Goal: Information Seeking & Learning: Find specific fact

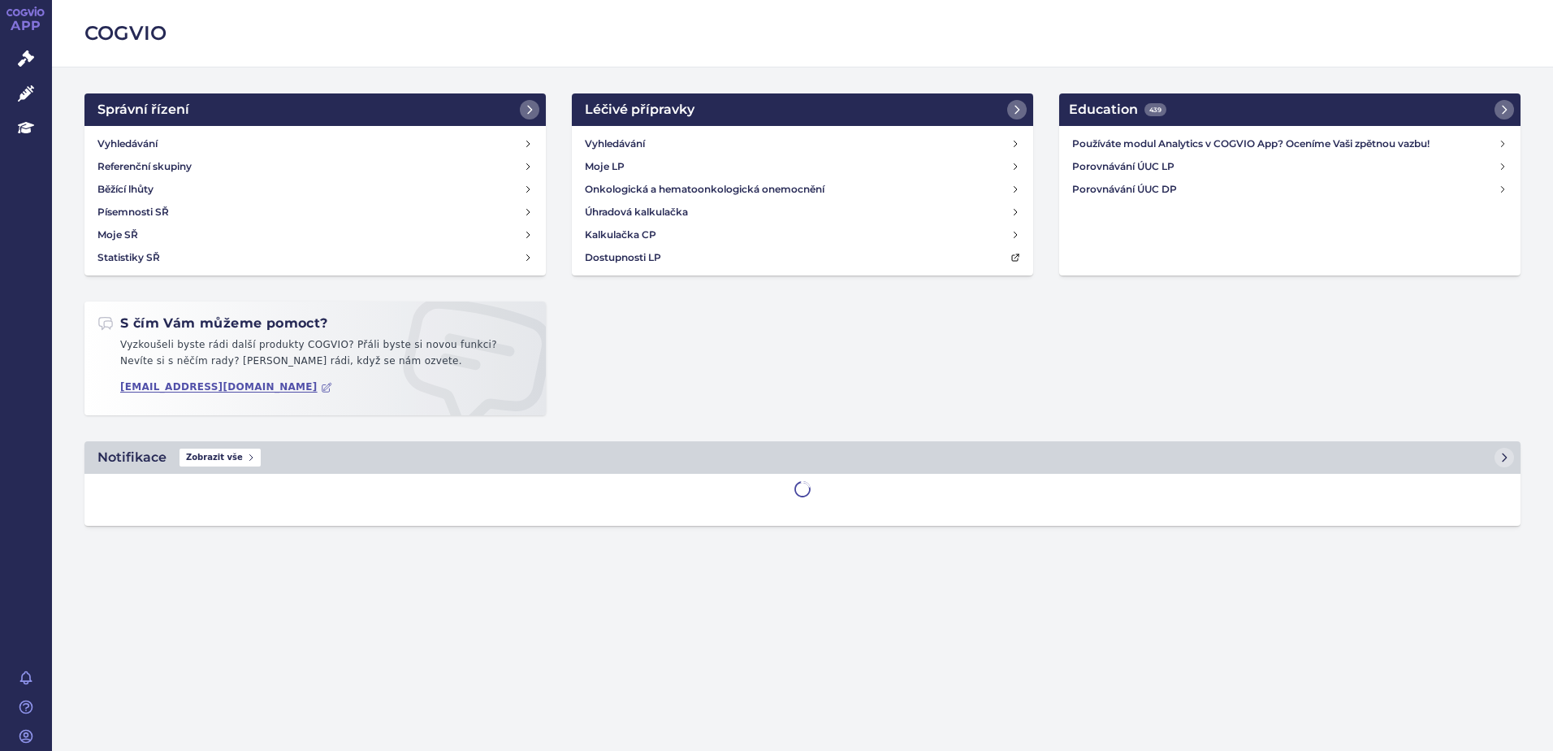
click at [21, 94] on icon at bounding box center [26, 93] width 16 height 16
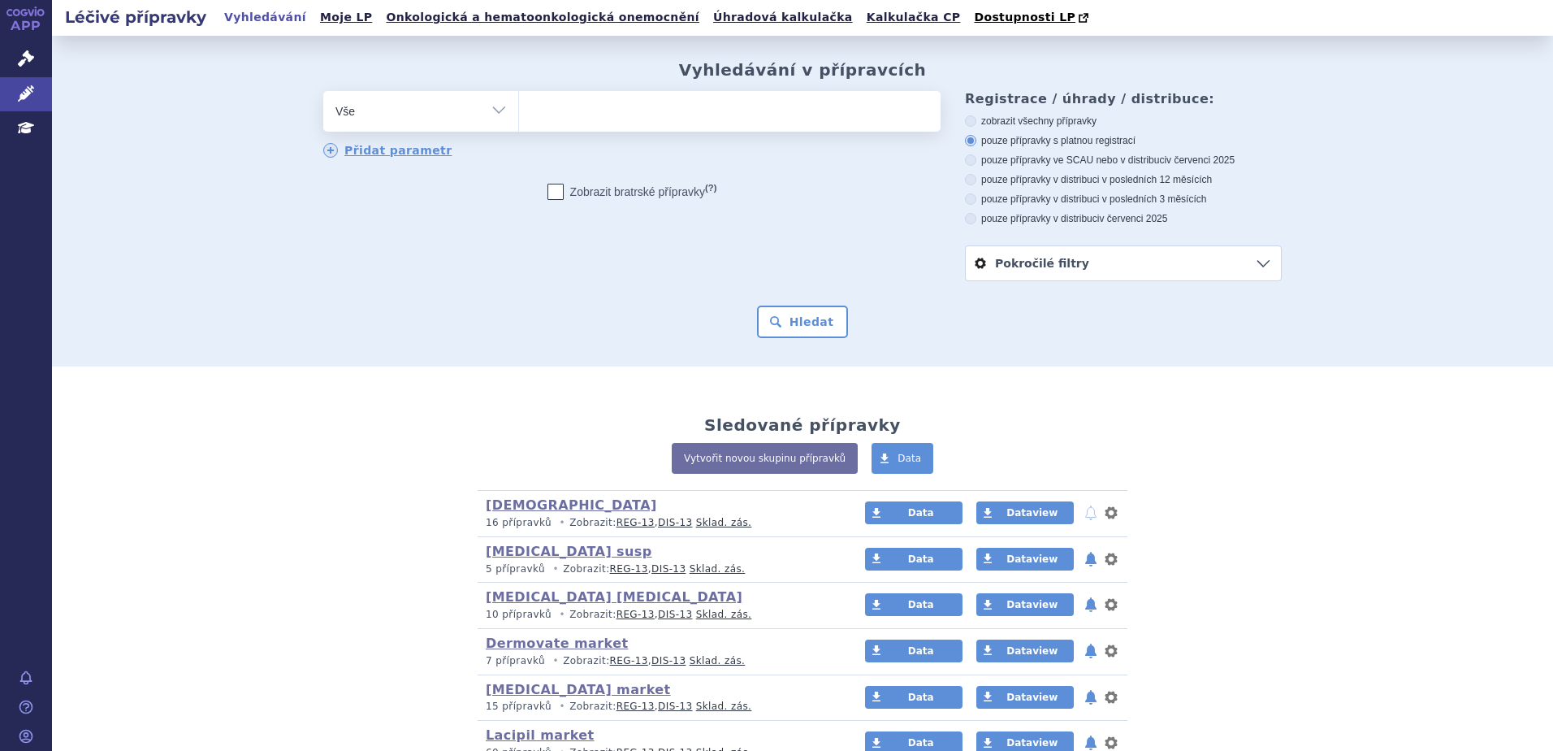
click at [564, 111] on ul at bounding box center [730, 108] width 422 height 34
click at [519, 111] on select at bounding box center [518, 110] width 1 height 41
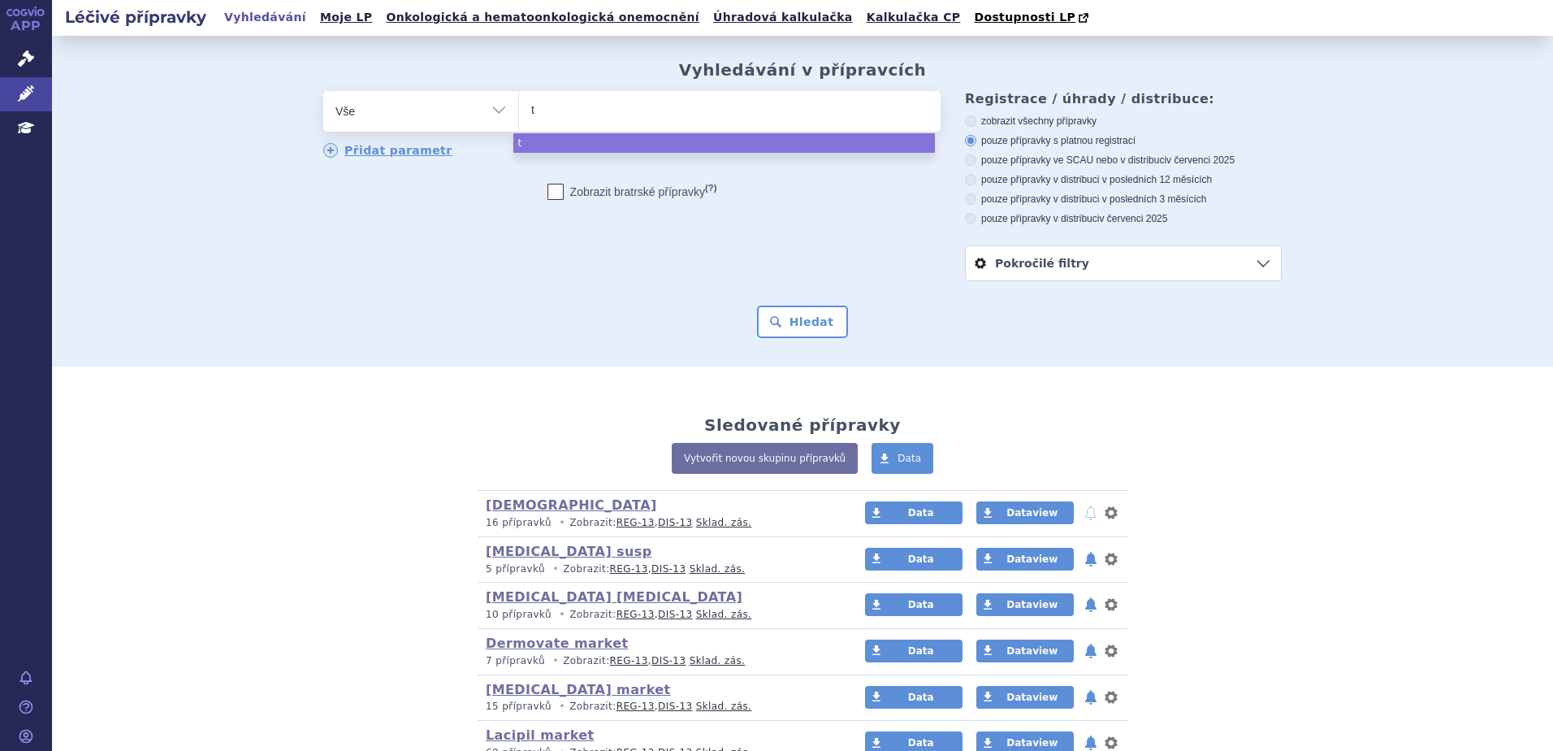
type input "to"
type input "toct"
type input "toctin"
select select "toctin"
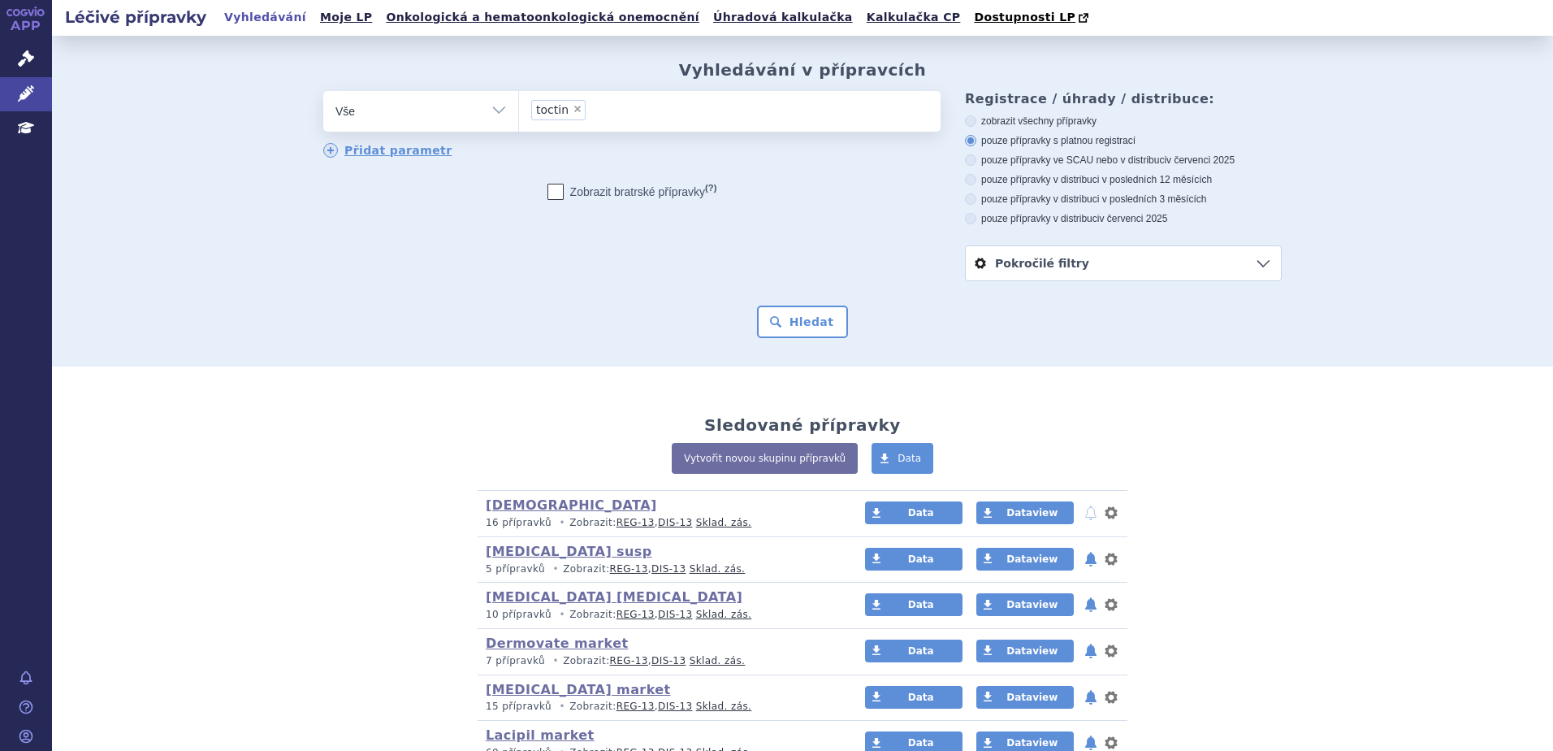
click at [573, 111] on span "×" at bounding box center [578, 109] width 10 height 10
click at [519, 111] on select "toctin" at bounding box center [518, 110] width 1 height 41
select select
type input "t"
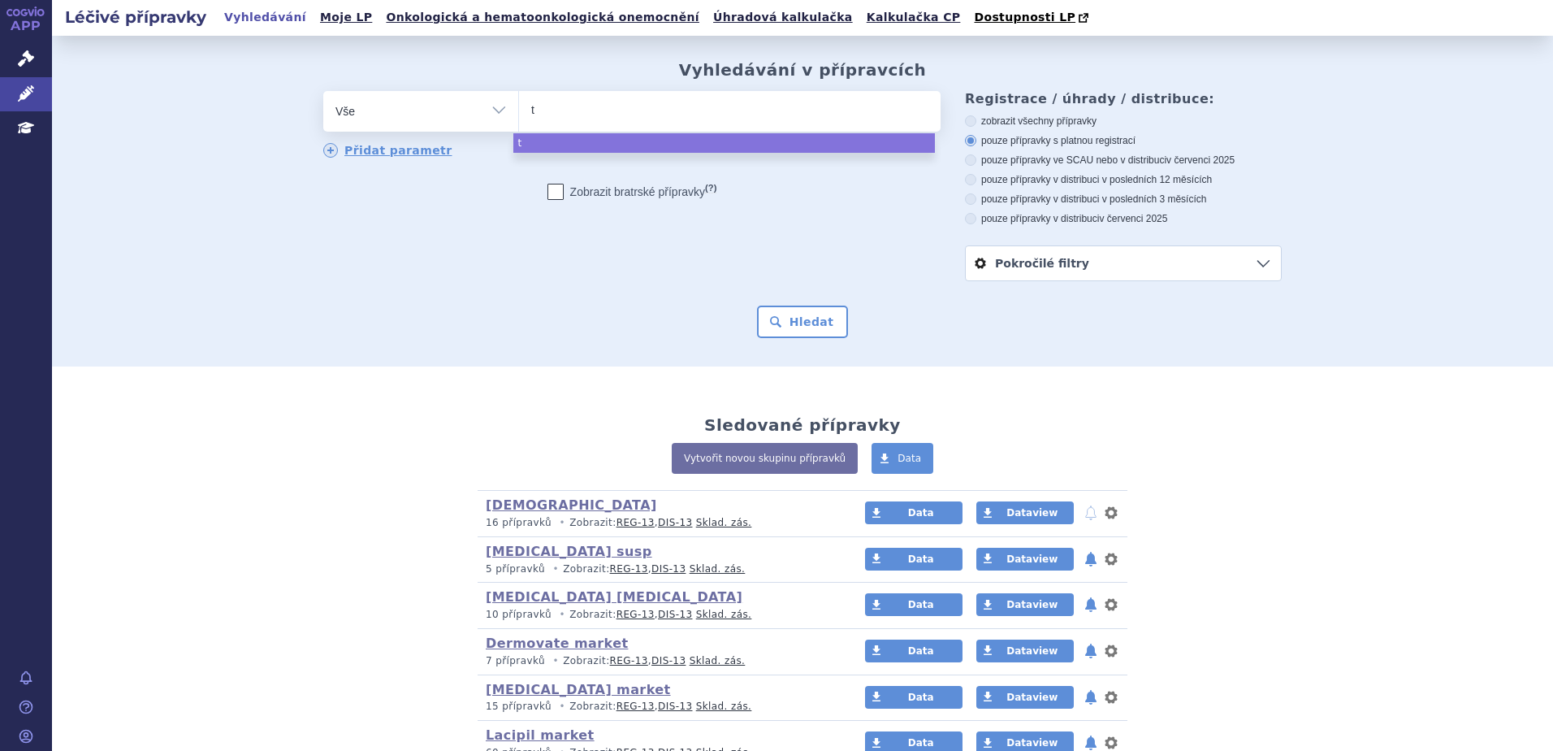
type input "to"
type input "toct"
type input "toction"
type input "tocti"
type input "toctino"
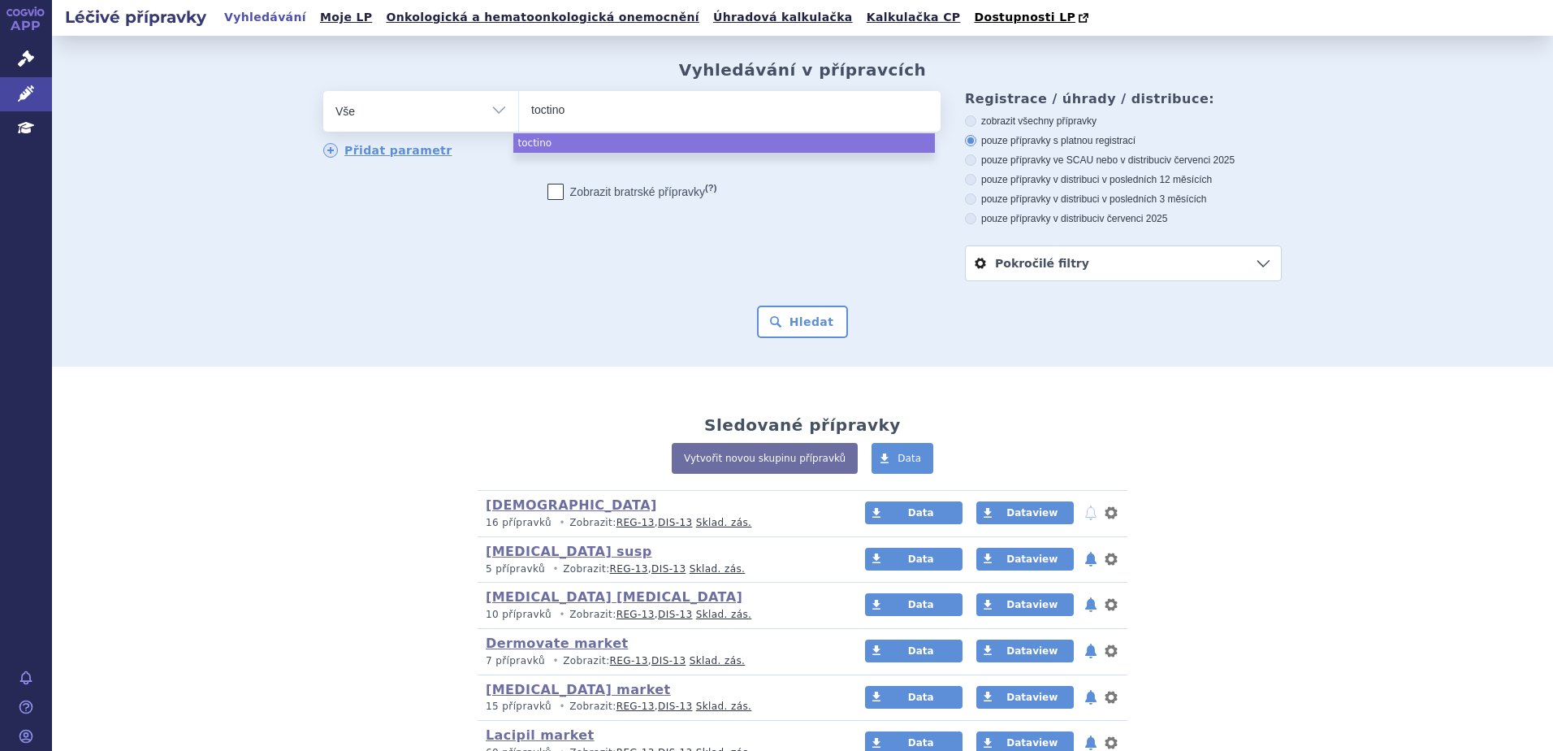
select select "toctino"
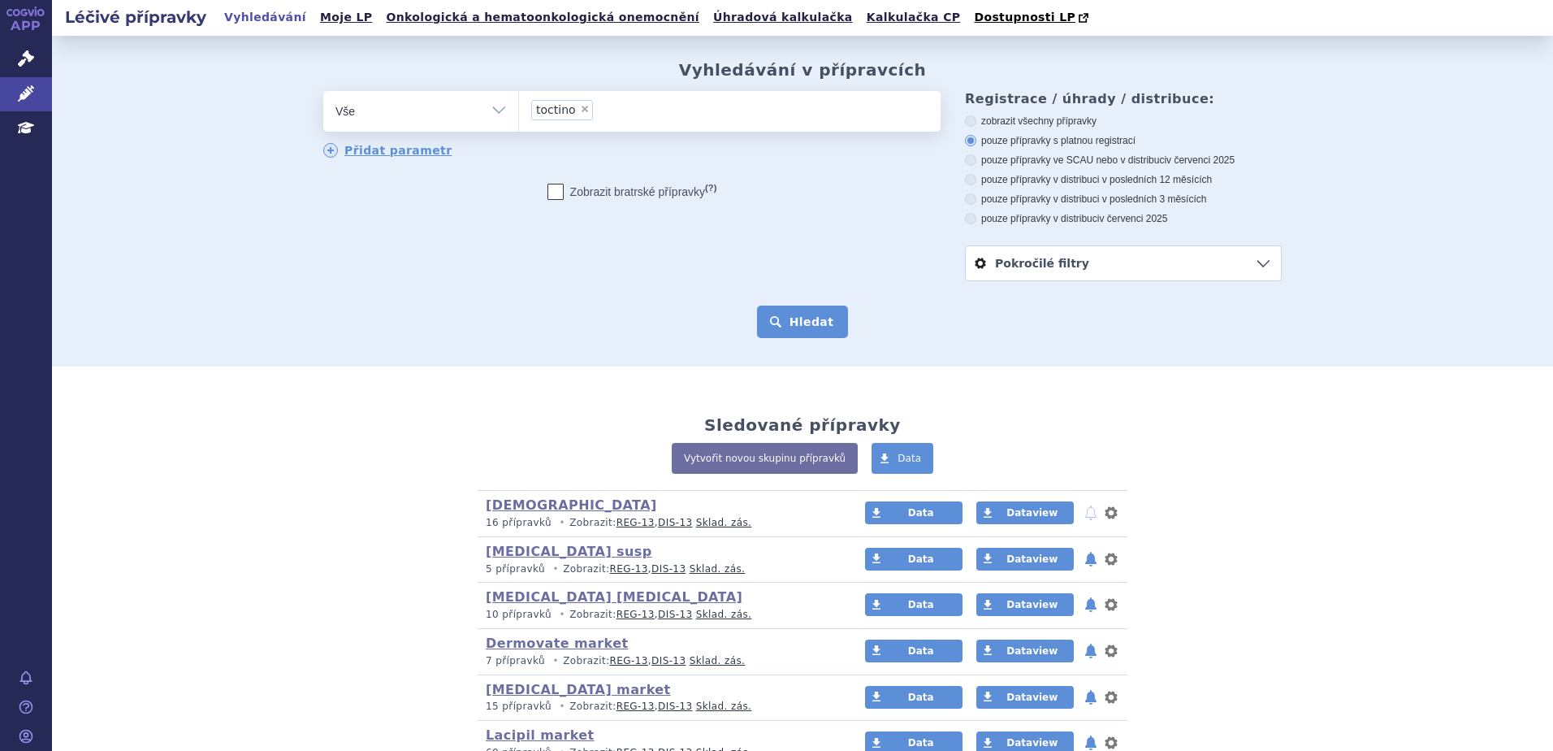
click at [769, 306] on button "Hledat" at bounding box center [803, 321] width 92 height 32
